Goal: Task Accomplishment & Management: Manage account settings

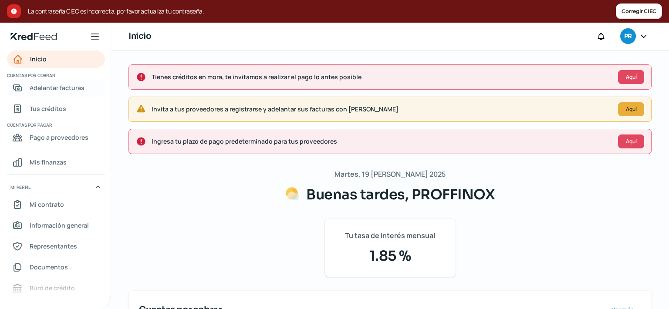
click at [63, 91] on span "Adelantar facturas" at bounding box center [57, 87] width 55 height 11
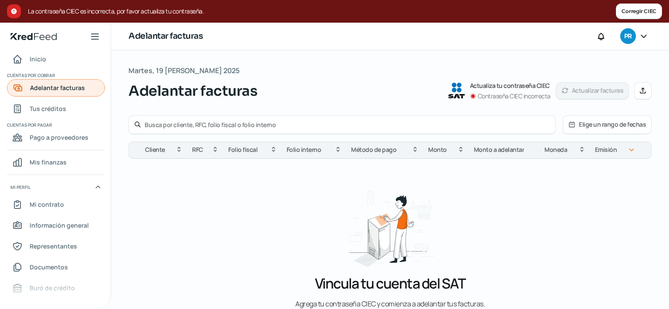
click at [58, 93] on span "Adelantar facturas" at bounding box center [57, 87] width 55 height 11
click at [58, 106] on span "Tus créditos" at bounding box center [48, 108] width 37 height 11
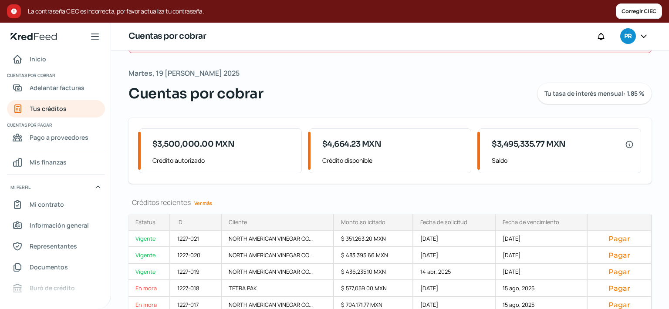
scroll to position [75, 0]
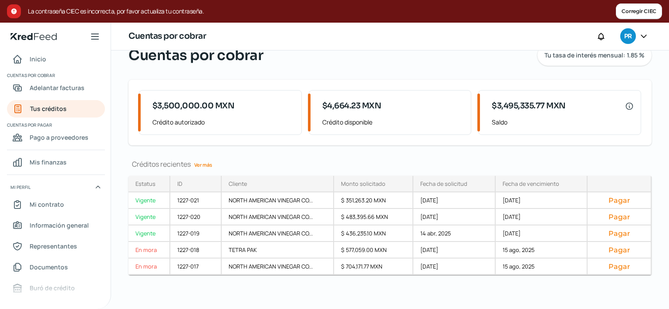
click at [199, 167] on link "Ver más" at bounding box center [203, 164] width 25 height 13
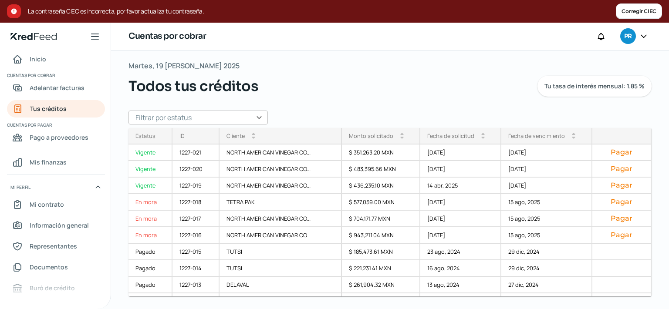
scroll to position [30, 0]
click at [647, 36] on icon at bounding box center [643, 36] width 9 height 9
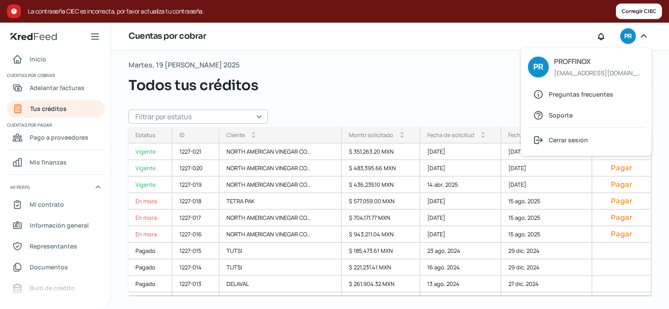
click at [572, 76] on span "[EMAIL_ADDRESS][DOMAIN_NAME]" at bounding box center [599, 72] width 90 height 11
click at [575, 140] on div "Cerrar sesión" at bounding box center [586, 139] width 117 height 17
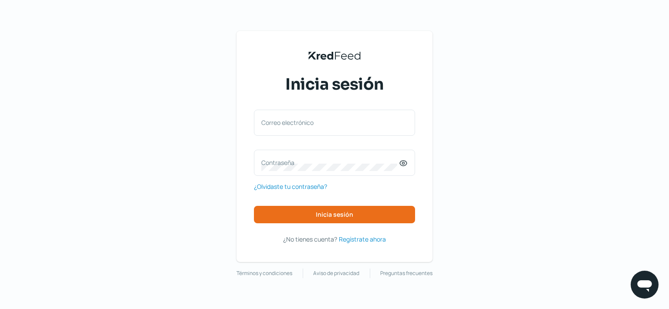
click at [575, 140] on div "KredFeed's Black Logo Inicia sesión Correo electrónico Contraseña ¿Olvidaste tu…" at bounding box center [334, 154] width 669 height 309
click at [339, 115] on div "Correo electrónico" at bounding box center [334, 123] width 161 height 26
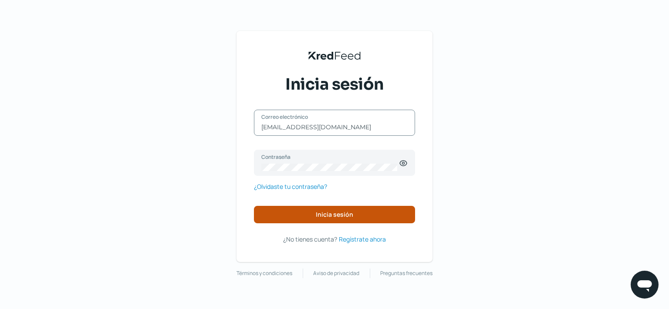
type input "[EMAIL_ADDRESS][DOMAIN_NAME]"
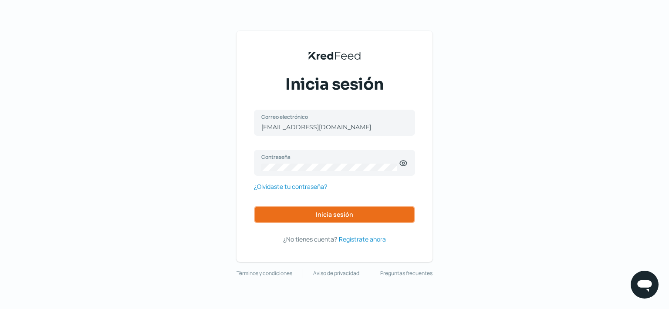
click at [329, 218] on span "Inicia sesión" at bounding box center [334, 215] width 37 height 6
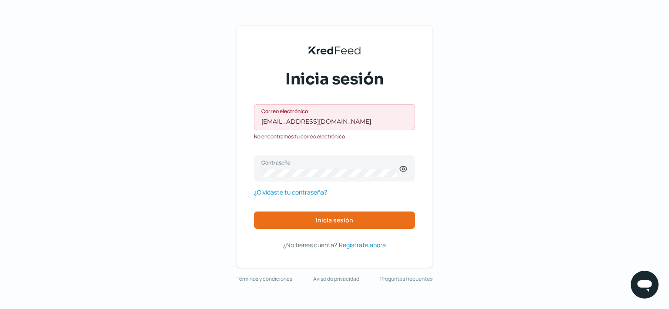
click at [384, 116] on div "[EMAIL_ADDRESS][DOMAIN_NAME] Correo electrónico" at bounding box center [334, 117] width 161 height 26
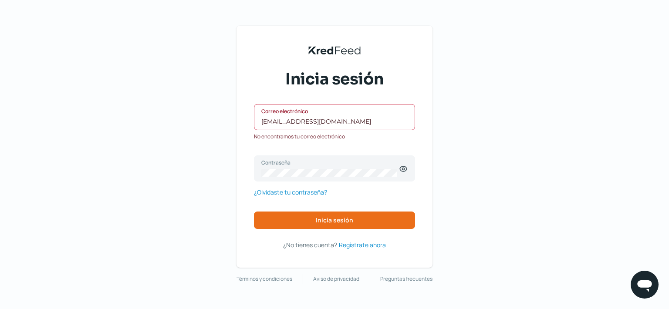
click at [384, 116] on div "[EMAIL_ADDRESS][DOMAIN_NAME] Correo electrónico" at bounding box center [334, 117] width 161 height 26
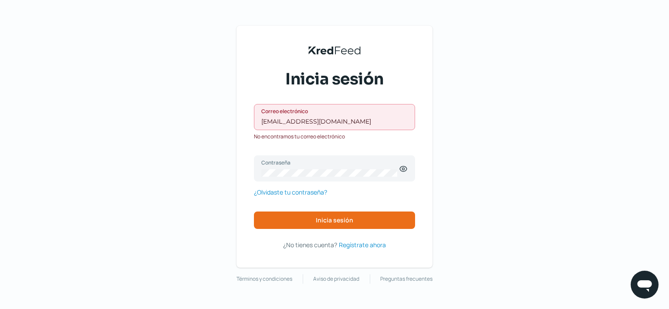
click at [384, 116] on div "[EMAIL_ADDRESS][DOMAIN_NAME] Correo electrónico" at bounding box center [334, 117] width 161 height 26
drag, startPoint x: 384, startPoint y: 116, endPoint x: 275, endPoint y: 118, distance: 108.4
click at [283, 118] on div "[EMAIL_ADDRESS][DOMAIN_NAME] Correo electrónico" at bounding box center [334, 117] width 161 height 26
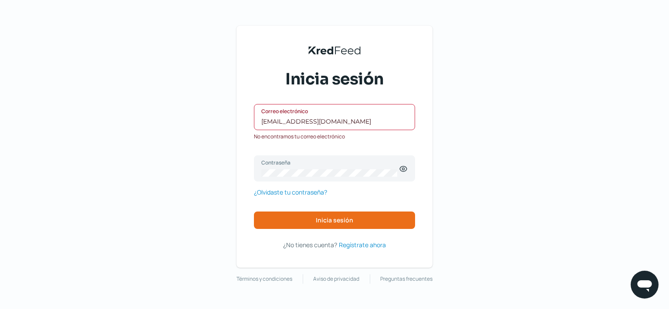
drag, startPoint x: 370, startPoint y: 120, endPoint x: 208, endPoint y: 117, distance: 162.4
click at [261, 118] on input "[EMAIL_ADDRESS][DOMAIN_NAME]" at bounding box center [334, 122] width 146 height 8
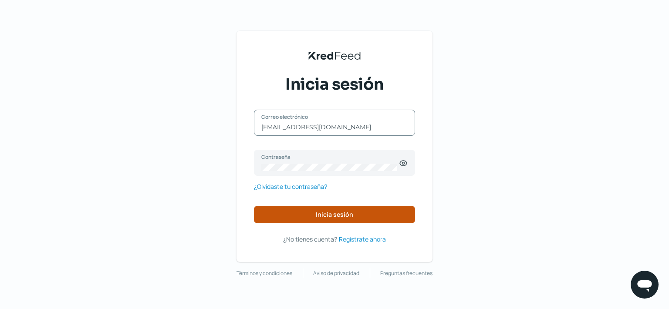
type input "[EMAIL_ADDRESS][DOMAIN_NAME]"
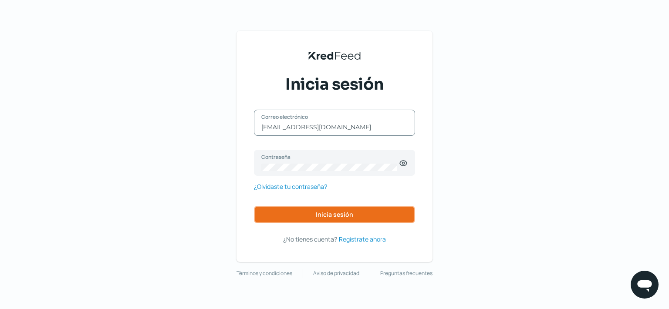
click at [290, 209] on button "Inicia sesión" at bounding box center [334, 214] width 161 height 17
